Goal: Task Accomplishment & Management: Manage account settings

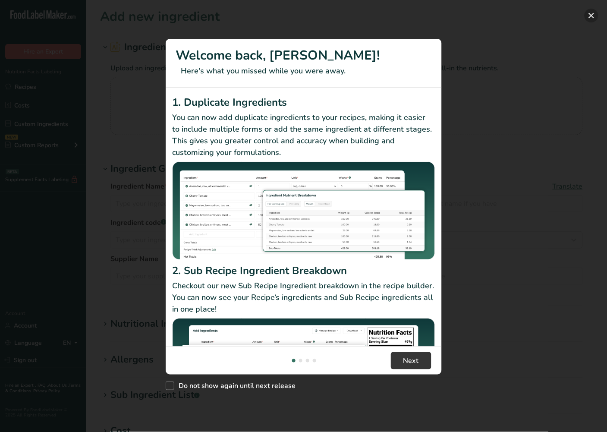
click at [525, 19] on button "New Features" at bounding box center [591, 16] width 14 height 14
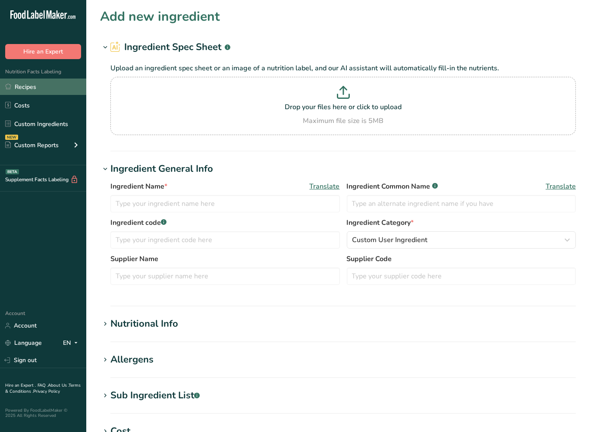
click at [45, 83] on link "Recipes" at bounding box center [43, 86] width 86 height 16
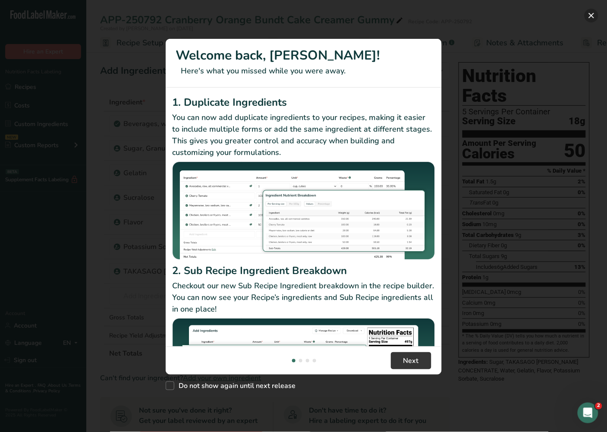
click at [592, 12] on button "New Features" at bounding box center [591, 16] width 14 height 14
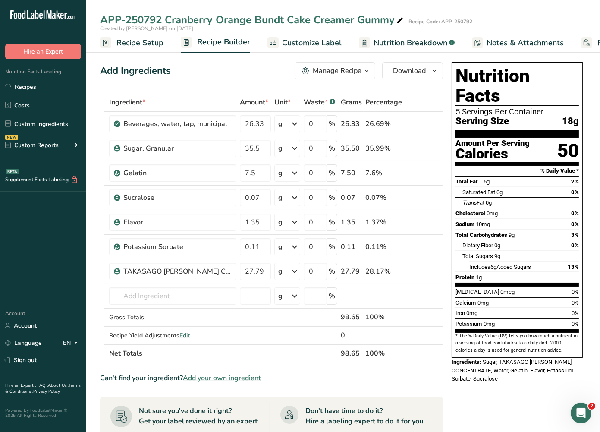
drag, startPoint x: 199, startPoint y: 75, endPoint x: 179, endPoint y: 75, distance: 20.3
click at [197, 75] on div "Add Ingredients Manage Recipe Delete Recipe Duplicate Recipe Scale Recipe Save …" at bounding box center [271, 70] width 343 height 17
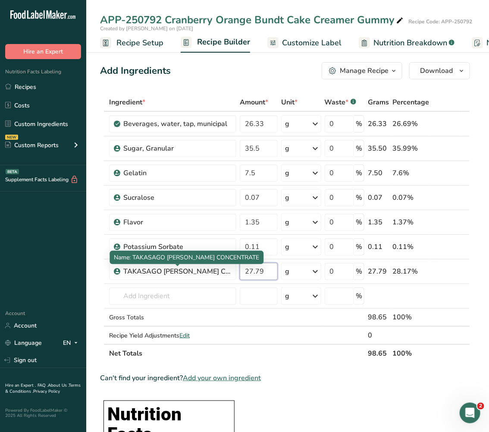
drag, startPoint x: 269, startPoint y: 269, endPoint x: 115, endPoint y: 260, distance: 154.7
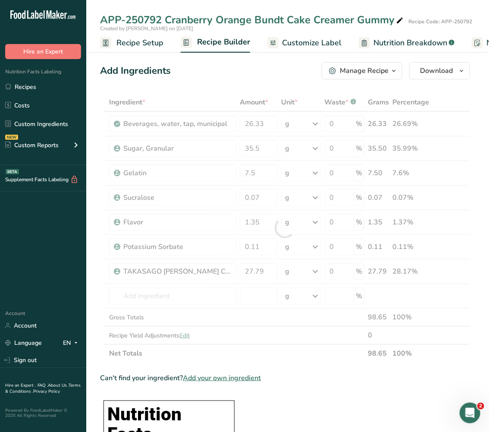
click at [260, 273] on div at bounding box center [285, 227] width 370 height 269
click at [270, 273] on div at bounding box center [285, 227] width 370 height 269
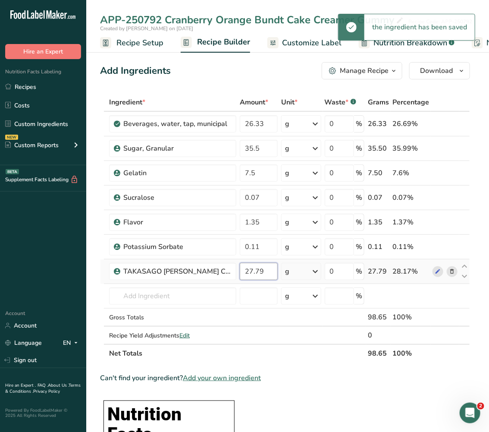
click at [264, 274] on input "27.79" at bounding box center [259, 271] width 38 height 17
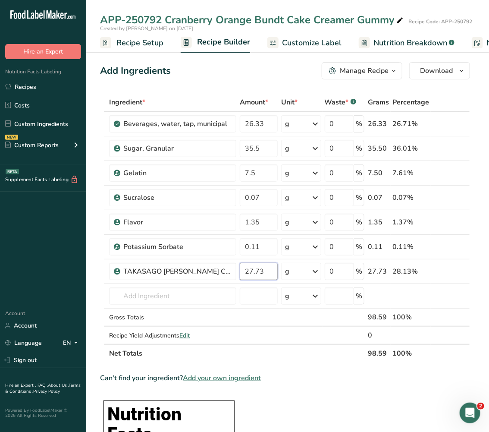
type input "27.73"
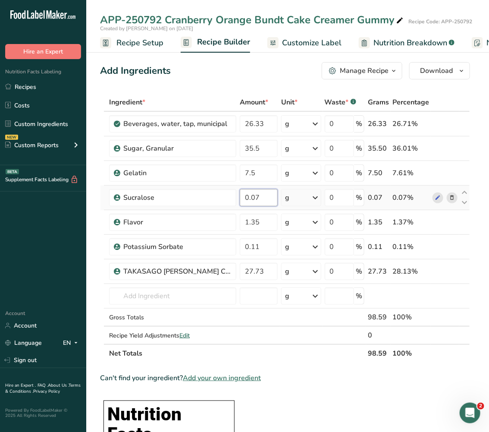
click at [265, 200] on input "0.07" at bounding box center [259, 197] width 38 height 17
type input "3"
type input "0.0035"
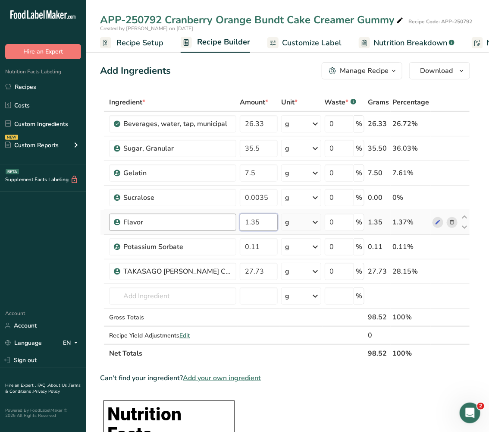
drag, startPoint x: 270, startPoint y: 220, endPoint x: 230, endPoint y: 224, distance: 40.3
click at [230, 224] on tr "Flavor 1.35 g Weight Units g kg mg See more Volume Units l Volume units require…" at bounding box center [284, 222] width 369 height 25
type input "2.1"
click at [83, 273] on div ".a-20{fill:#fff;} Hire an Expert Nutrition Facts Labeling Recipes Costs Custom …" at bounding box center [43, 151] width 86 height 288
click at [270, 124] on input "26.33" at bounding box center [259, 123] width 38 height 17
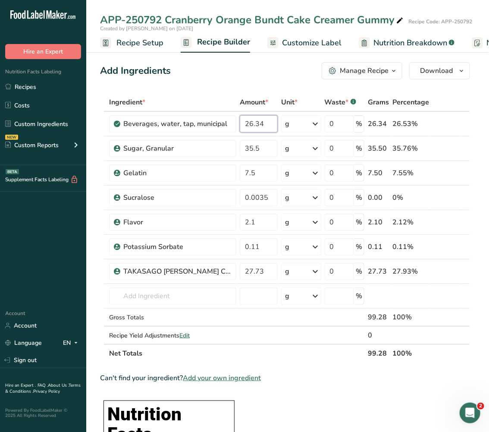
type input "26.34"
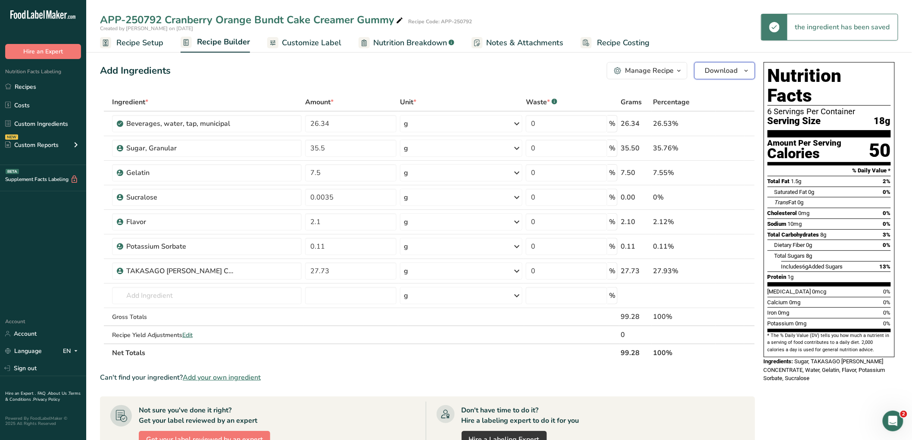
click at [599, 70] on span "Download" at bounding box center [721, 71] width 33 height 10
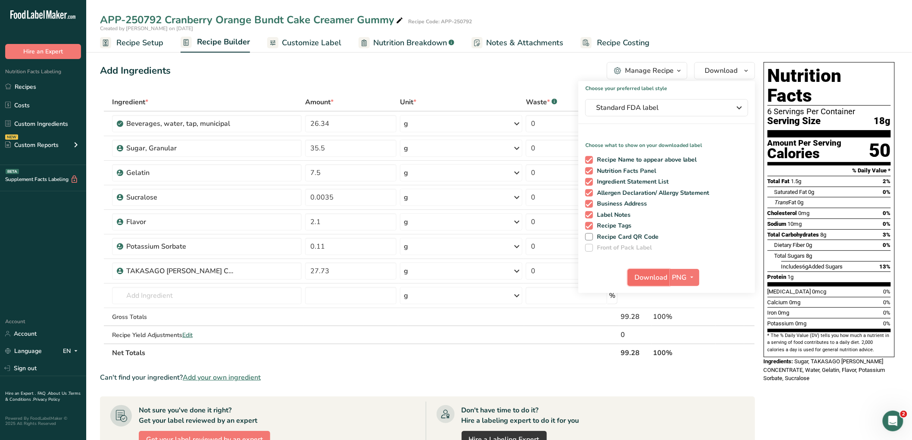
click at [599, 274] on span "Download" at bounding box center [651, 278] width 33 height 10
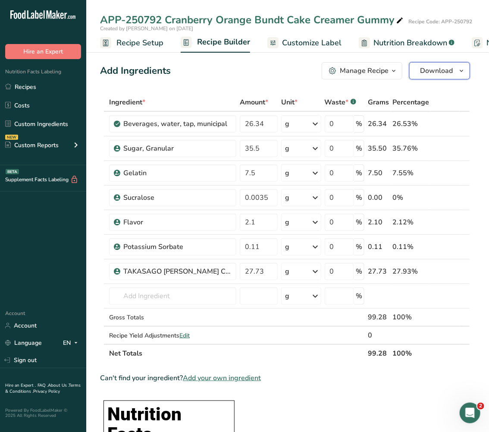
click at [422, 71] on span "Download" at bounding box center [436, 71] width 33 height 10
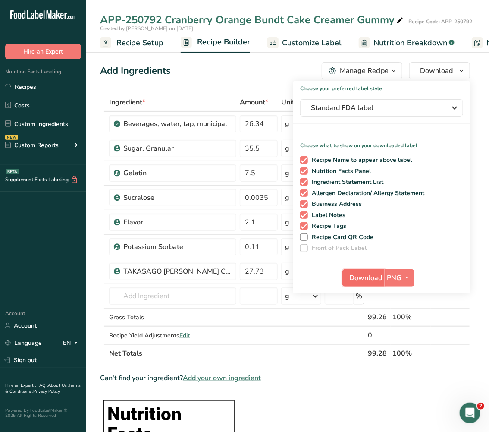
click at [356, 278] on span "Download" at bounding box center [366, 278] width 33 height 10
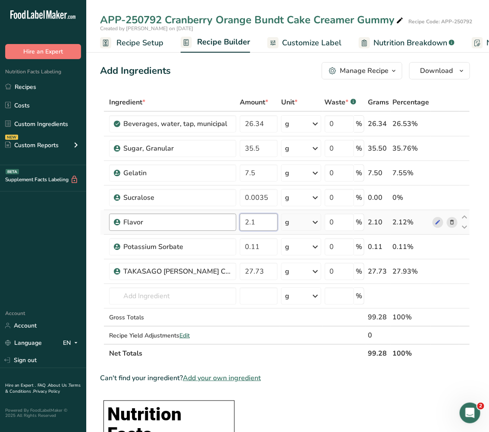
drag, startPoint x: 265, startPoint y: 220, endPoint x: 221, endPoint y: 213, distance: 44.1
click at [221, 213] on tr "Flavor 2.1 g Weight Units g kg mg See more Volume Units l Volume units require …" at bounding box center [284, 222] width 369 height 25
type input "1.35"
click at [268, 272] on input "27.73" at bounding box center [259, 271] width 38 height 17
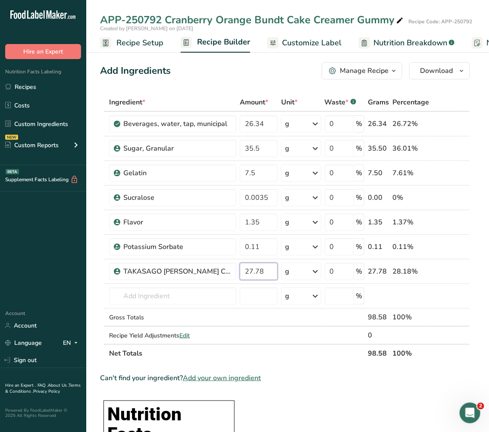
type input "27.78"
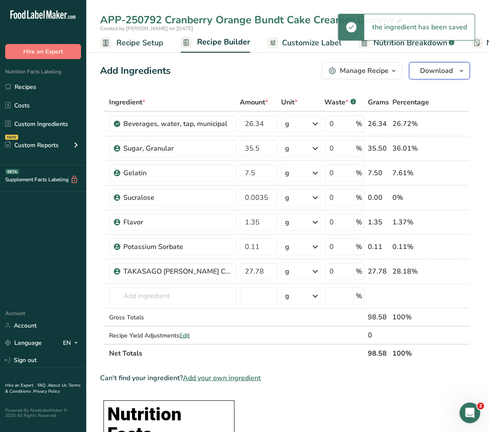
click at [445, 72] on span "Download" at bounding box center [436, 71] width 33 height 10
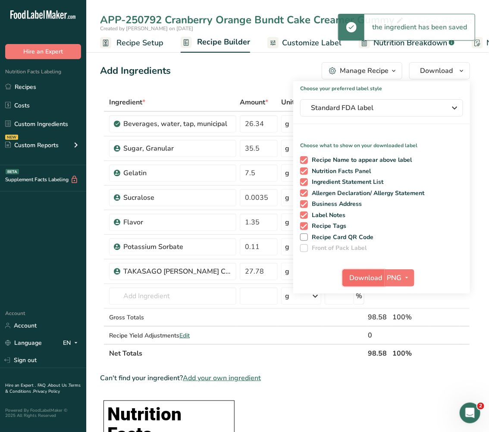
click at [369, 277] on span "Download" at bounding box center [366, 278] width 33 height 10
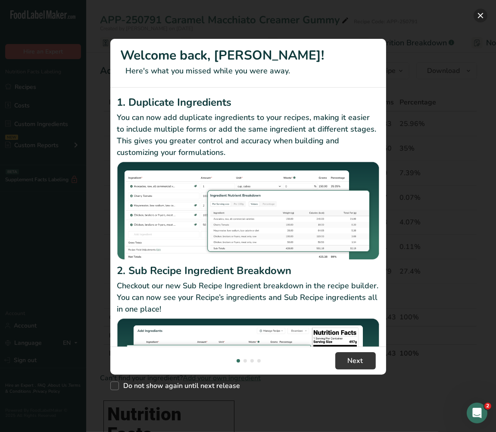
click at [481, 13] on button "New Features" at bounding box center [481, 16] width 14 height 14
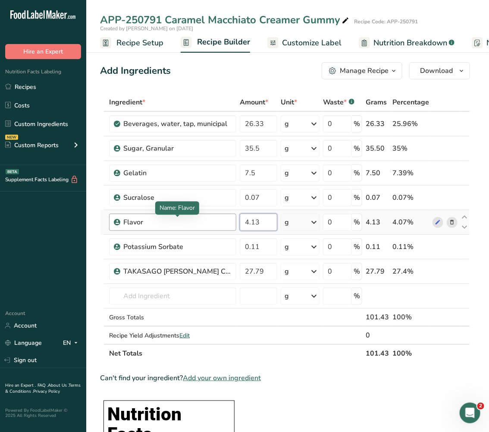
drag, startPoint x: 266, startPoint y: 225, endPoint x: 212, endPoint y: 222, distance: 53.5
click at [212, 222] on tr "Flavor 4.13 g Weight Units g kg mg See more Volume Units l Volume units require…" at bounding box center [284, 222] width 369 height 25
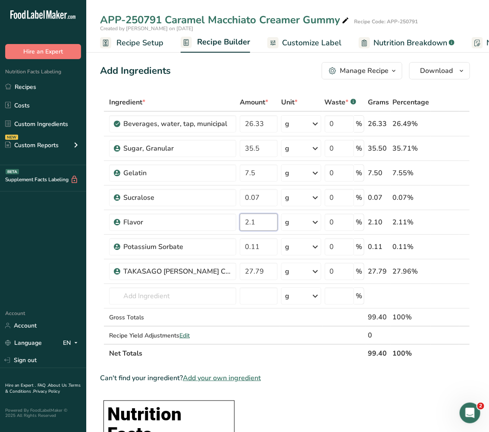
type input "2.1"
click at [267, 277] on input "27.79" at bounding box center [259, 271] width 38 height 17
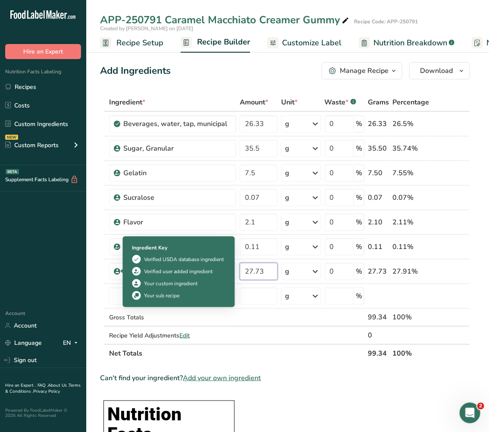
type input "27.73"
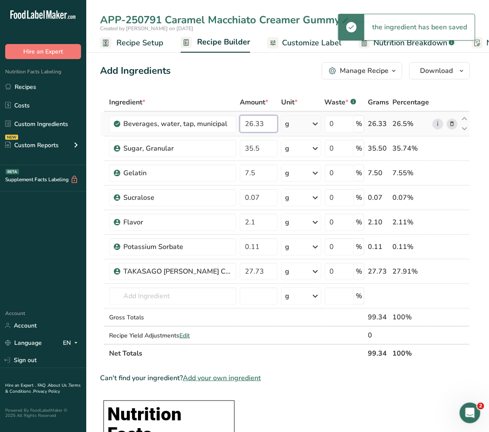
click at [265, 121] on input "26.33" at bounding box center [259, 123] width 38 height 17
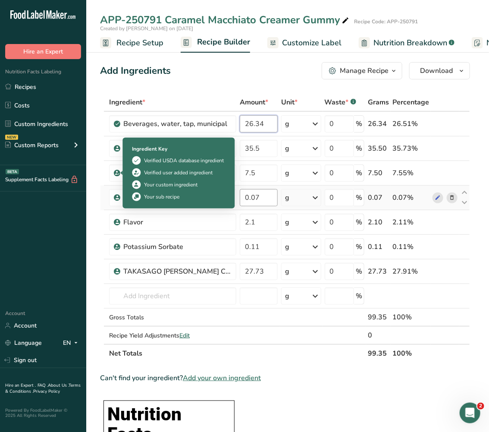
type input "26.34"
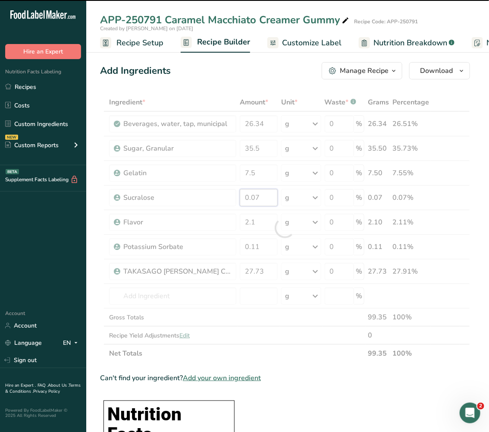
drag, startPoint x: 265, startPoint y: 200, endPoint x: 221, endPoint y: 197, distance: 44.1
click at [221, 197] on div "Ingredient * Amount * Unit * Waste * .a-a{fill:#347362;}.b-a{fill:#fff;} Grams …" at bounding box center [285, 227] width 370 height 269
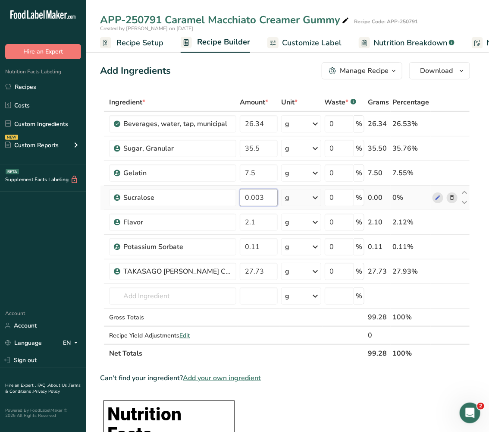
click at [269, 198] on input "0.003" at bounding box center [259, 197] width 38 height 17
type input "0.0035"
click at [443, 72] on span "Download" at bounding box center [436, 71] width 33 height 10
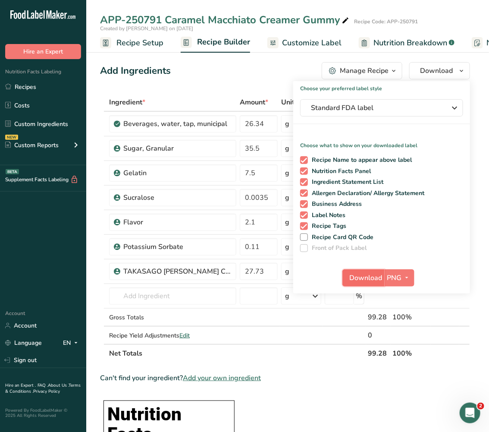
click at [364, 276] on span "Download" at bounding box center [366, 278] width 33 height 10
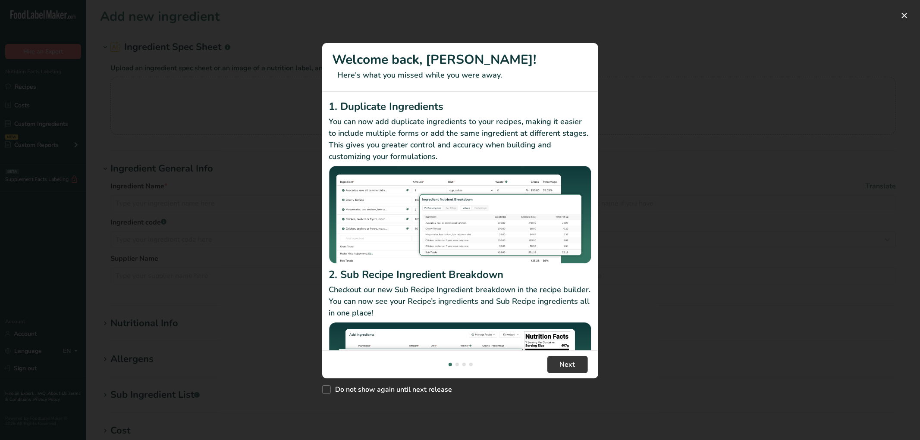
click at [821, 7] on div "New Features" at bounding box center [460, 220] width 920 height 440
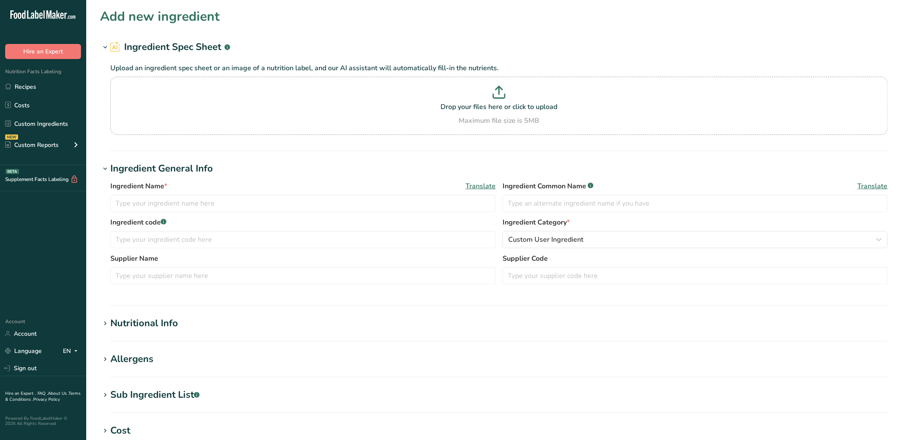
click at [821, 12] on section "Add new ingredient Ingredient Spec Sheet .a-a{fill:#347362;}.b-a{fill:#fff;} Up…" at bounding box center [499, 316] width 826 height 633
click at [27, 87] on link "Recipes" at bounding box center [43, 86] width 86 height 16
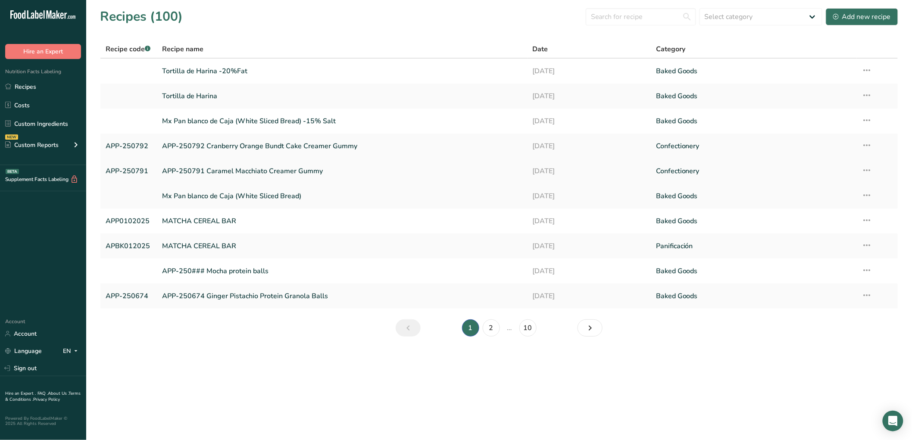
click at [238, 170] on link "APP-250791 Caramel Macchiato Creamer Gummy" at bounding box center [342, 171] width 360 height 18
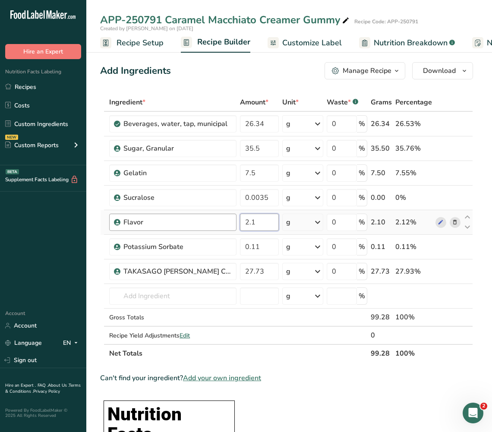
drag, startPoint x: 265, startPoint y: 223, endPoint x: 222, endPoint y: 216, distance: 43.6
click at [222, 216] on tr "Flavor 2.1 g Weight Units g kg mg See more Volume Units l Volume units require …" at bounding box center [286, 222] width 372 height 25
type input "4.1"
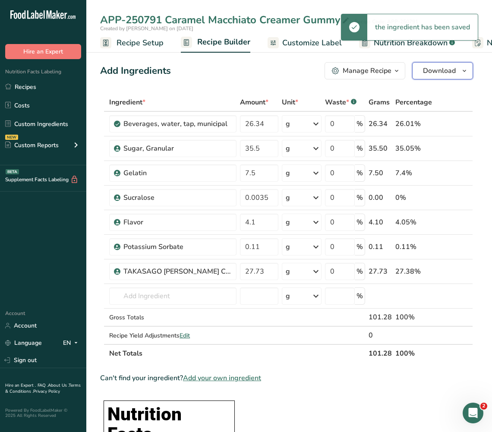
click at [441, 68] on span "Download" at bounding box center [439, 71] width 33 height 10
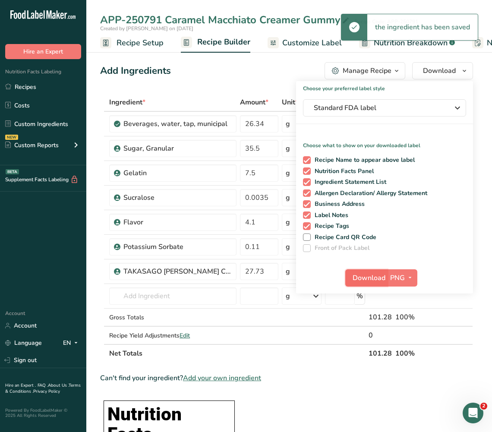
click at [364, 273] on span "Download" at bounding box center [368, 278] width 33 height 10
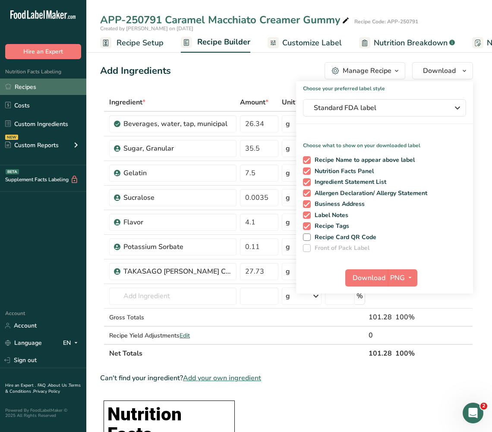
click at [16, 91] on link "Recipes" at bounding box center [43, 86] width 86 height 16
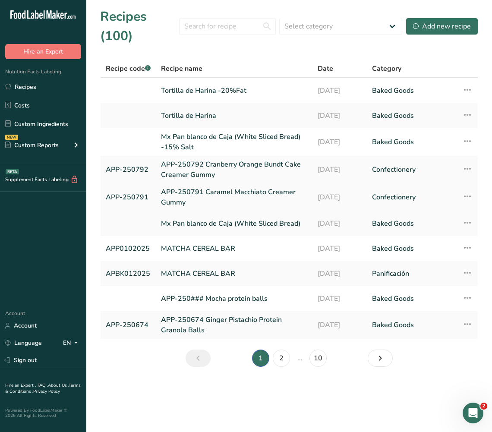
click at [225, 191] on link "APP-250791 Caramel Macchiato Creamer Gummy" at bounding box center [234, 197] width 146 height 21
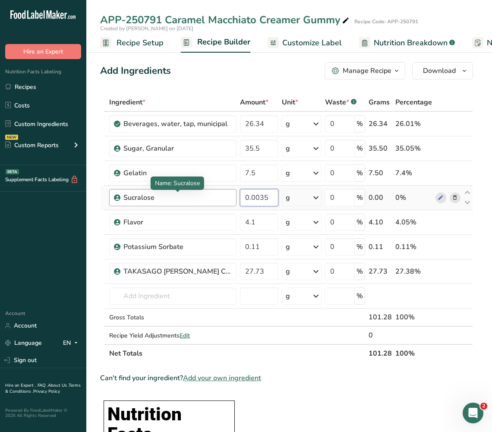
drag, startPoint x: 276, startPoint y: 200, endPoint x: 229, endPoint y: 200, distance: 47.4
click at [229, 200] on tr "Sucralose 0.0035 g Weight Units g kg mg See more Volume Units l Volume units re…" at bounding box center [286, 197] width 372 height 25
type input "0.0175"
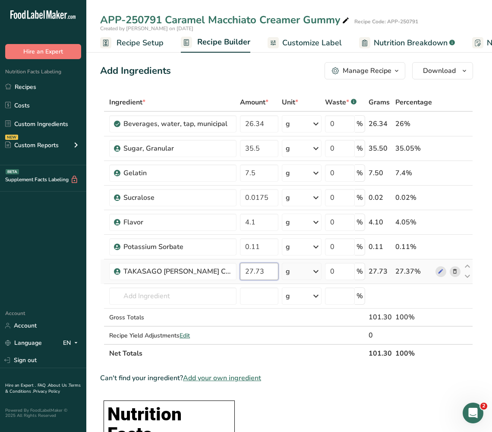
click at [272, 269] on input "27.73" at bounding box center [259, 271] width 38 height 17
type input "27.79"
click at [454, 78] on button "Download" at bounding box center [442, 70] width 61 height 17
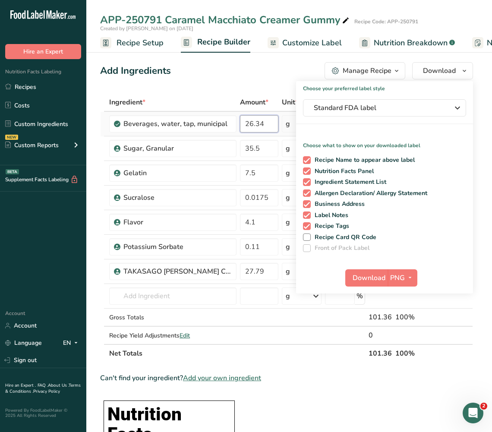
click at [266, 124] on input "26.34" at bounding box center [259, 123] width 38 height 17
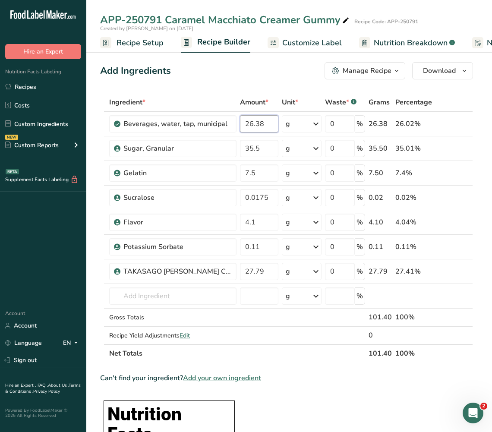
type input "26.38"
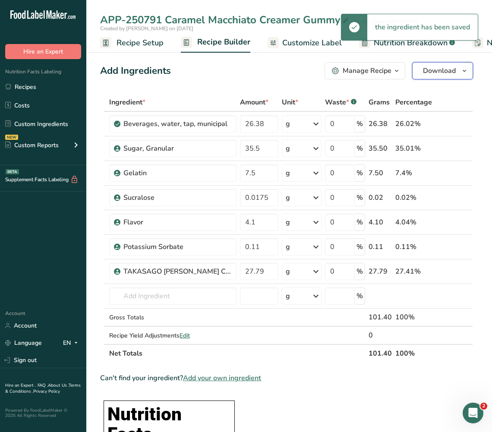
click at [441, 68] on span "Download" at bounding box center [439, 71] width 33 height 10
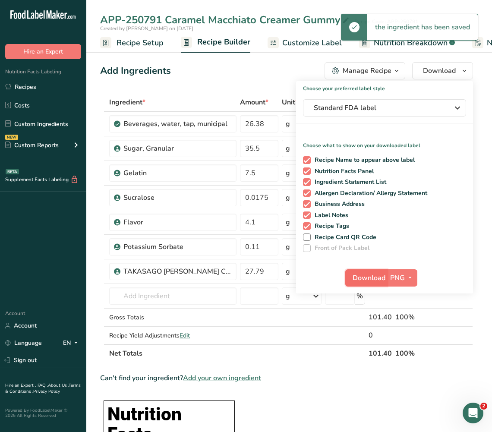
click at [371, 284] on button "Download" at bounding box center [366, 277] width 42 height 17
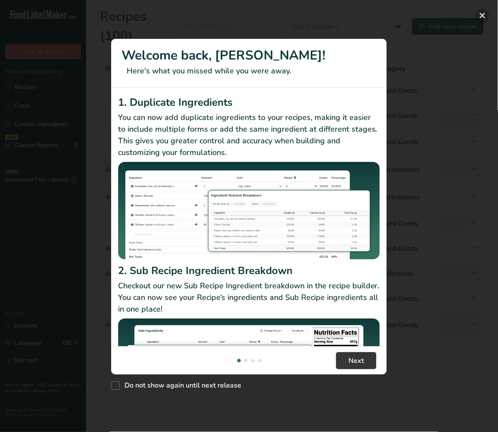
drag, startPoint x: 478, startPoint y: 15, endPoint x: 472, endPoint y: 15, distance: 5.6
click at [478, 15] on button "New Features" at bounding box center [483, 16] width 14 height 14
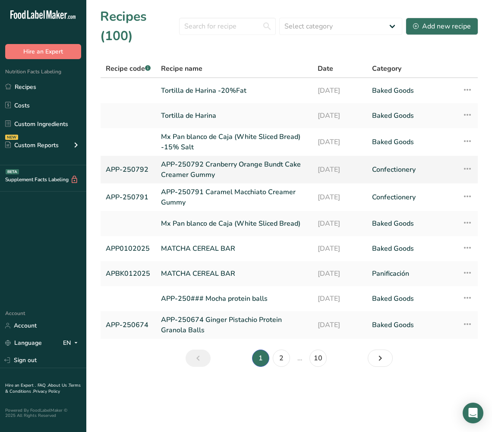
click at [203, 169] on link "APP-250792 Cranberry Orange Bundt Cake Creamer Gummy" at bounding box center [234, 169] width 146 height 21
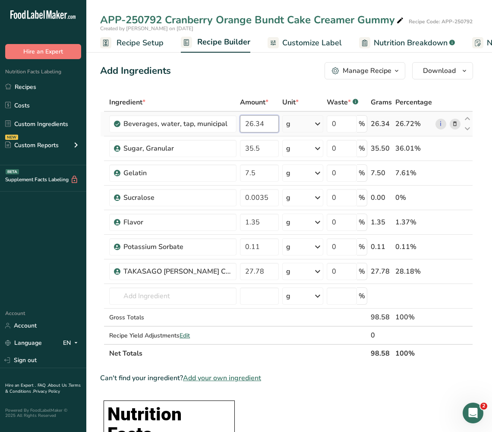
click at [263, 125] on input "26.34" at bounding box center [259, 123] width 39 height 17
type input "26.38"
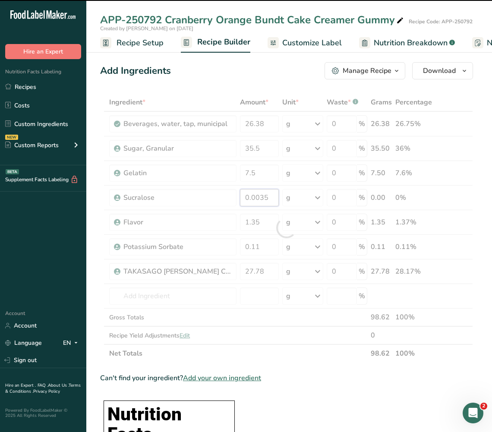
drag, startPoint x: 269, startPoint y: 192, endPoint x: 241, endPoint y: 194, distance: 28.5
click at [241, 193] on div "Ingredient * Amount * Unit * Waste * .a-a{fill:#347362;}.b-a{fill:#fff;} Grams …" at bounding box center [286, 227] width 373 height 269
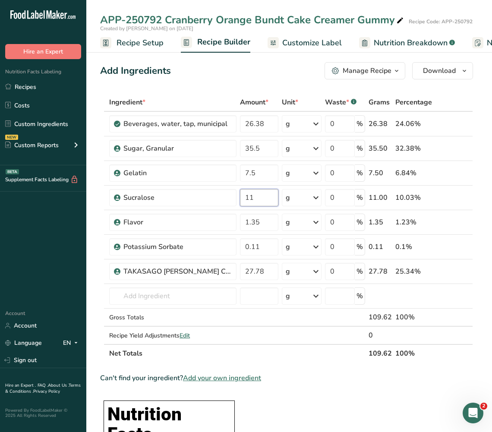
type input "1"
type input "0.0175"
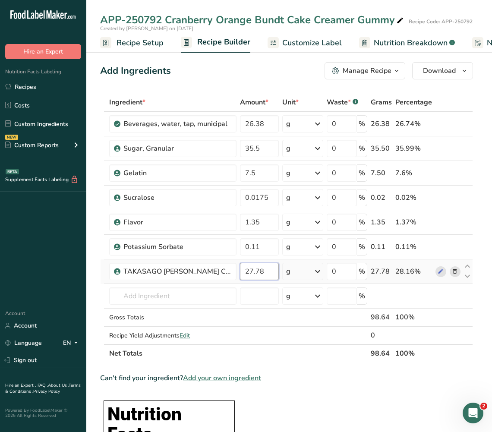
click at [270, 271] on input "27.78" at bounding box center [259, 271] width 39 height 17
type input "27.79"
click at [272, 224] on div "Ingredient * Amount * Unit * Waste * .a-a{fill:#347362;}.b-a{fill:#fff;} Grams …" at bounding box center [286, 227] width 373 height 269
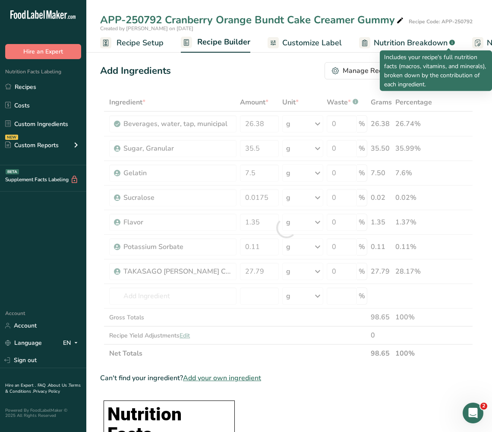
click at [446, 68] on p "Includes your recipe's full nutrition facts (macros, vitamins, and minerals), b…" at bounding box center [435, 71] width 103 height 36
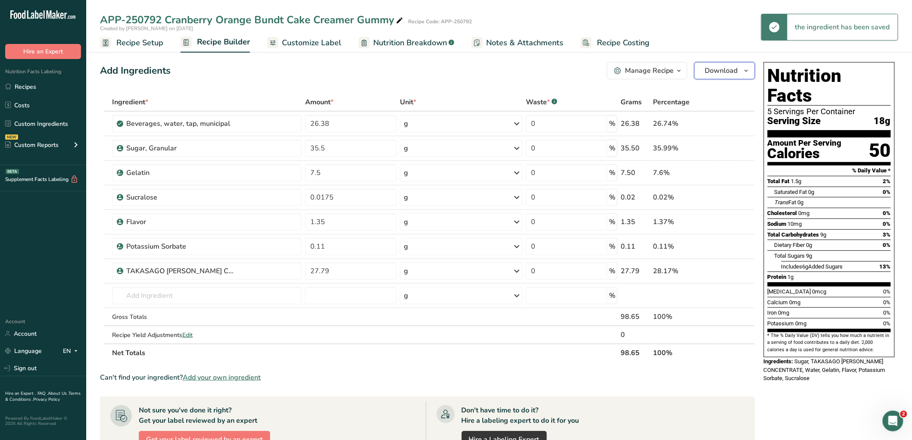
click at [491, 68] on span "Download" at bounding box center [721, 71] width 33 height 10
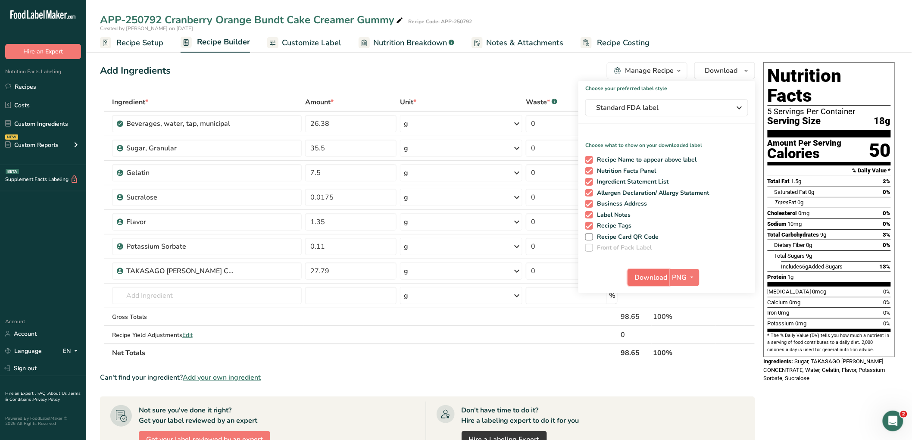
click at [491, 278] on span "Download" at bounding box center [651, 278] width 33 height 10
